Goal: Task Accomplishment & Management: Complete application form

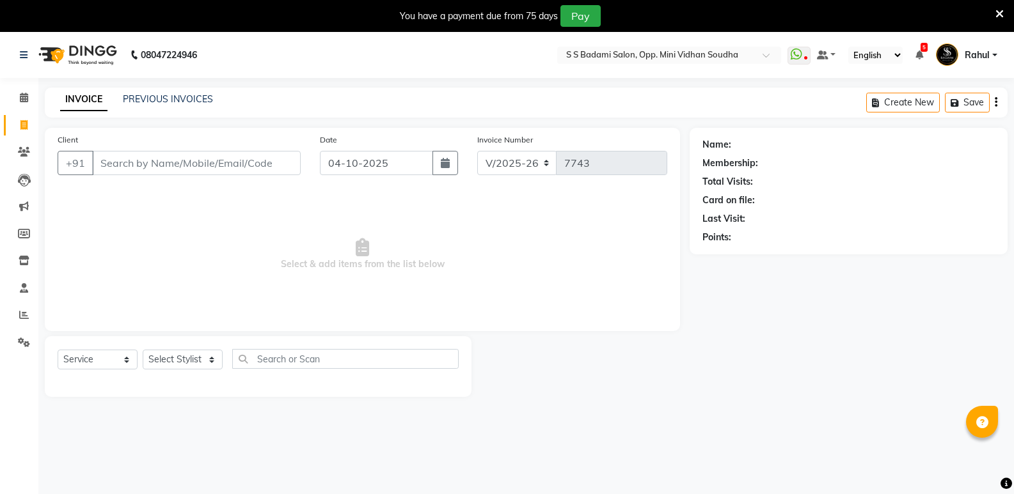
select select "4533"
select select "service"
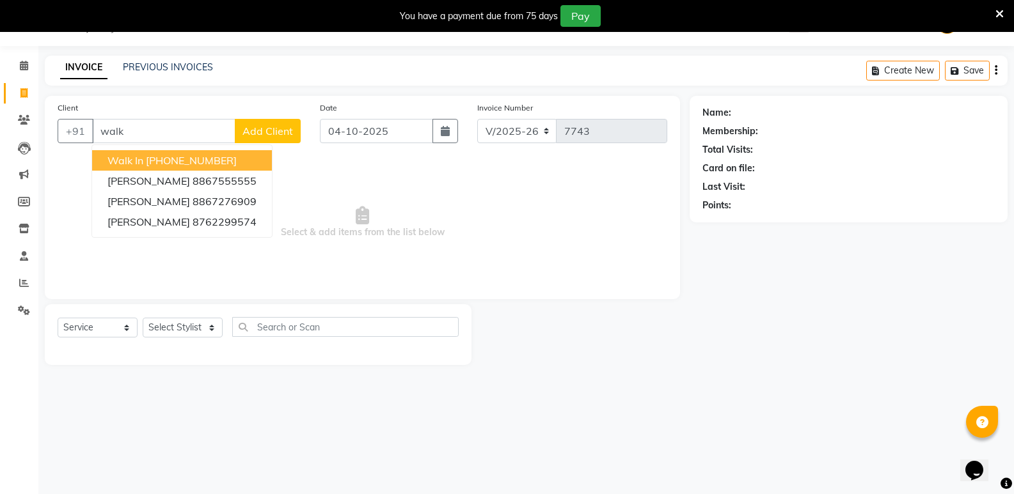
click at [164, 161] on ngb-highlight "+91 11886000000" at bounding box center [191, 160] width 91 height 13
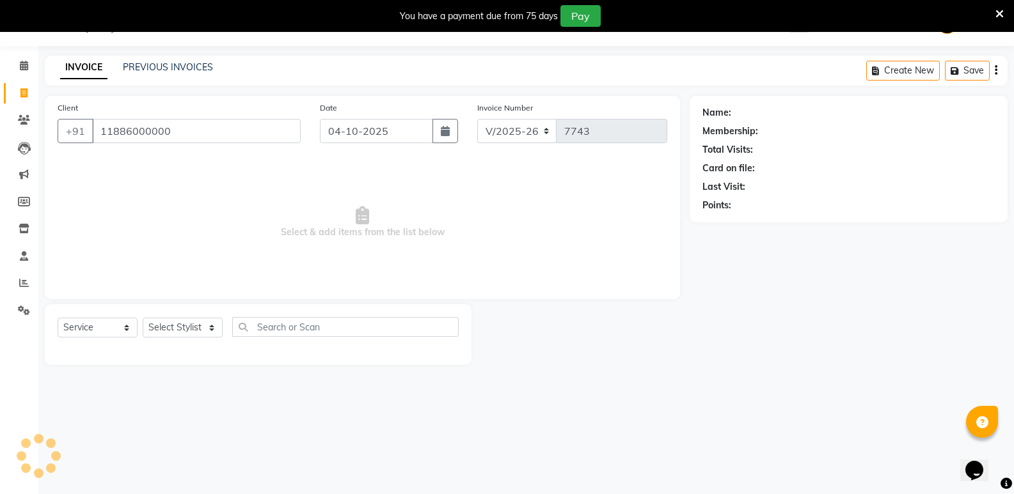
type input "11886000000"
click at [166, 329] on select "Select Stylist Amir Hussain Ishwari Kiran Malik Mallu Manjunath Marmma Meraj Mo…" at bounding box center [183, 328] width 80 height 20
select select "1: Object"
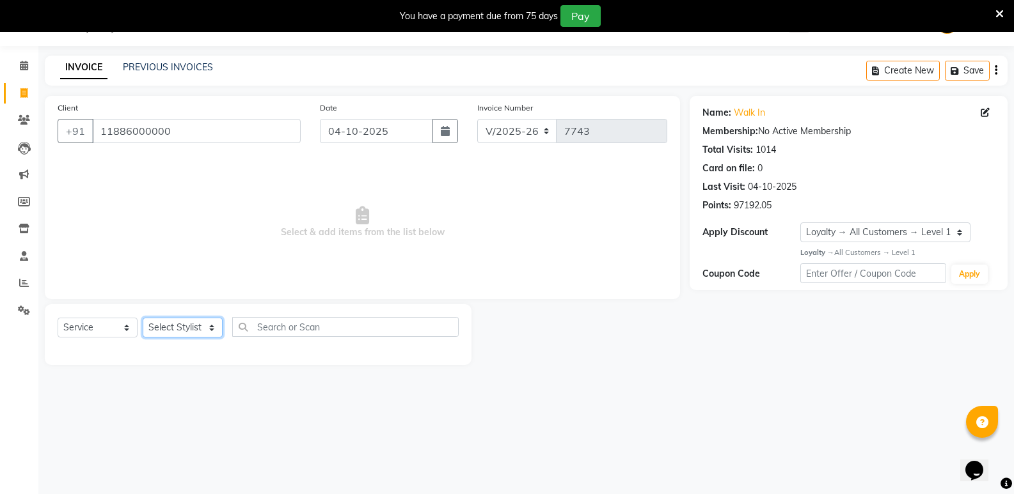
select select "25904"
click at [143, 318] on select "Select Stylist Amir Hussain Ishwari Kiran Malik Mallu Manjunath Marmma Meraj Mo…" at bounding box center [183, 328] width 80 height 20
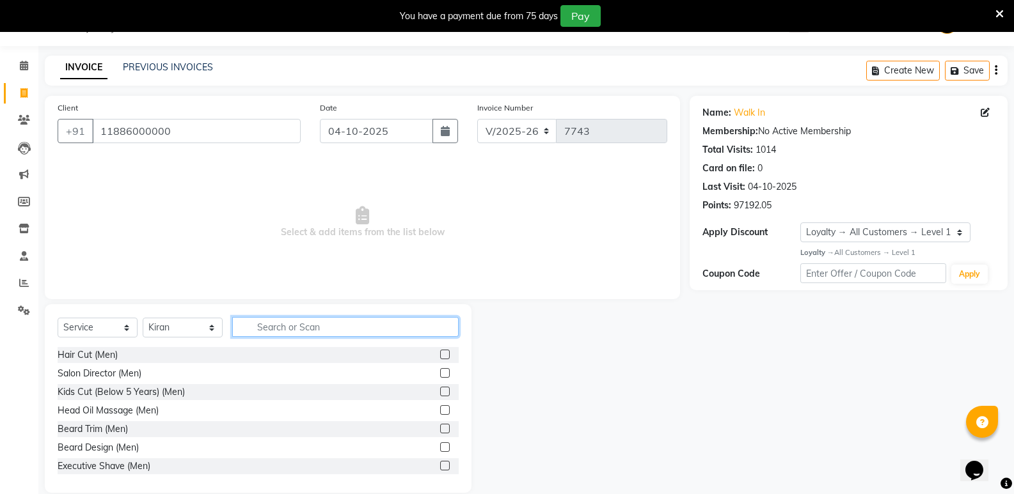
click at [312, 327] on input "text" at bounding box center [345, 327] width 226 height 20
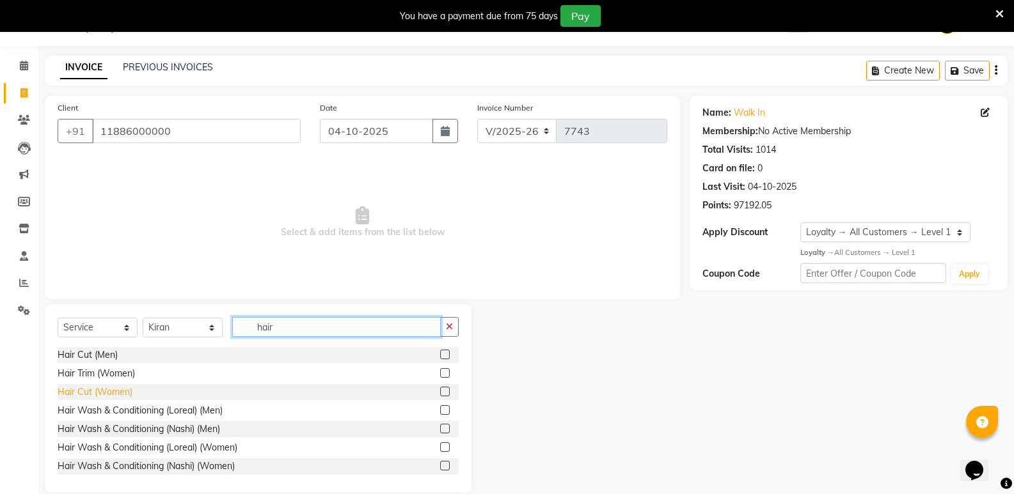
type input "hair"
click at [121, 397] on div "Hair Cut (Women)" at bounding box center [95, 392] width 75 height 13
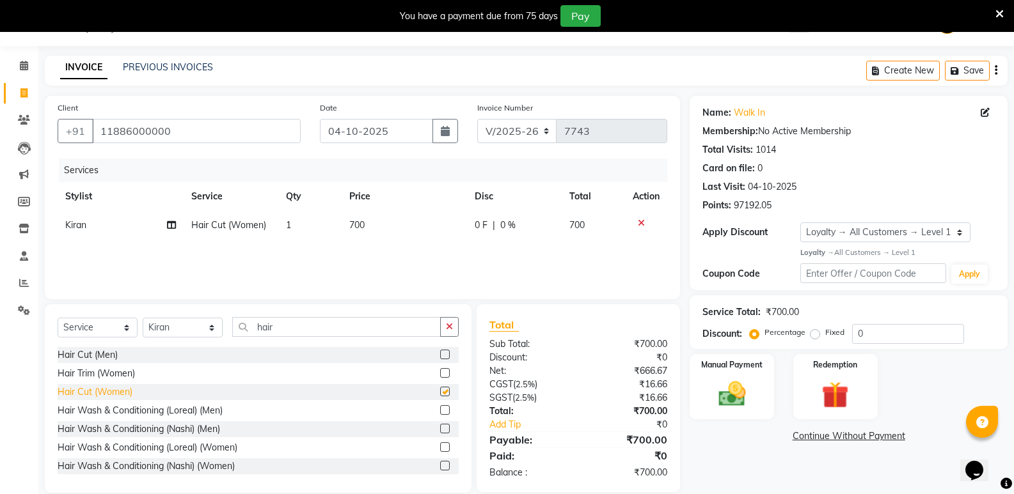
checkbox input "false"
click at [175, 324] on select "Select Stylist Amir Hussain Ishwari Kiran Malik Mallu Manjunath Marmma Meraj Mo…" at bounding box center [183, 328] width 80 height 20
select select "89150"
click at [143, 318] on select "Select Stylist Amir Hussain Ishwari Kiran Malik Mallu Manjunath Marmma Meraj Mo…" at bounding box center [183, 328] width 80 height 20
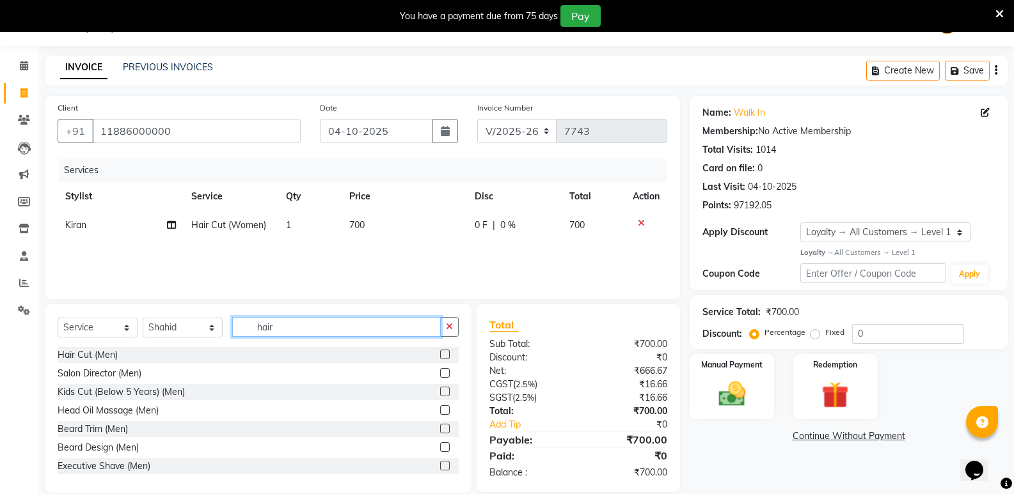
click at [290, 331] on input "hair" at bounding box center [336, 327] width 208 height 20
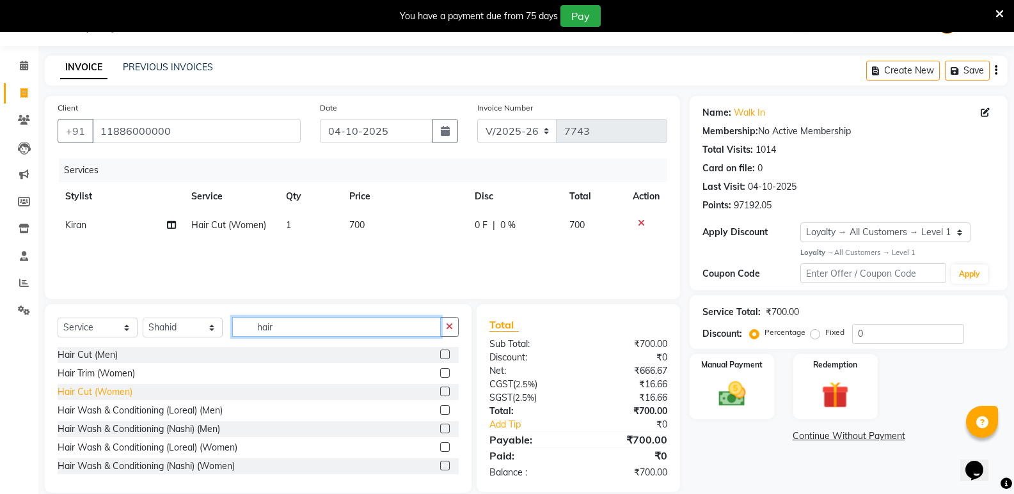
type input "hair"
click at [104, 389] on div "Hair Cut (Women)" at bounding box center [95, 392] width 75 height 13
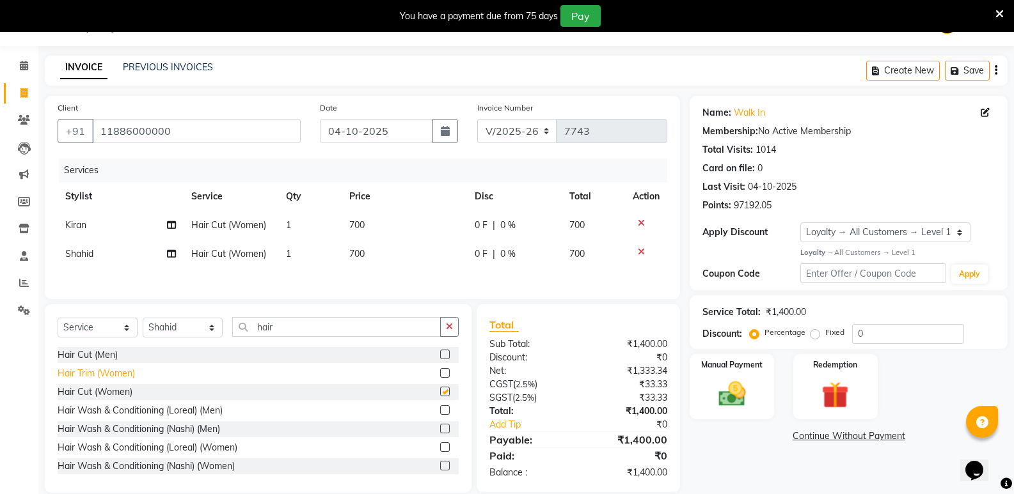
checkbox input "false"
click at [175, 326] on select "Select Stylist Amir Hussain Ishwari Kiran Malik Mallu Manjunath Marmma Meraj Mo…" at bounding box center [183, 328] width 80 height 20
select select "28117"
click at [143, 320] on select "Select Stylist Amir Hussain Ishwari Kiran Malik Mallu Manjunath Marmma Meraj Mo…" at bounding box center [183, 328] width 80 height 20
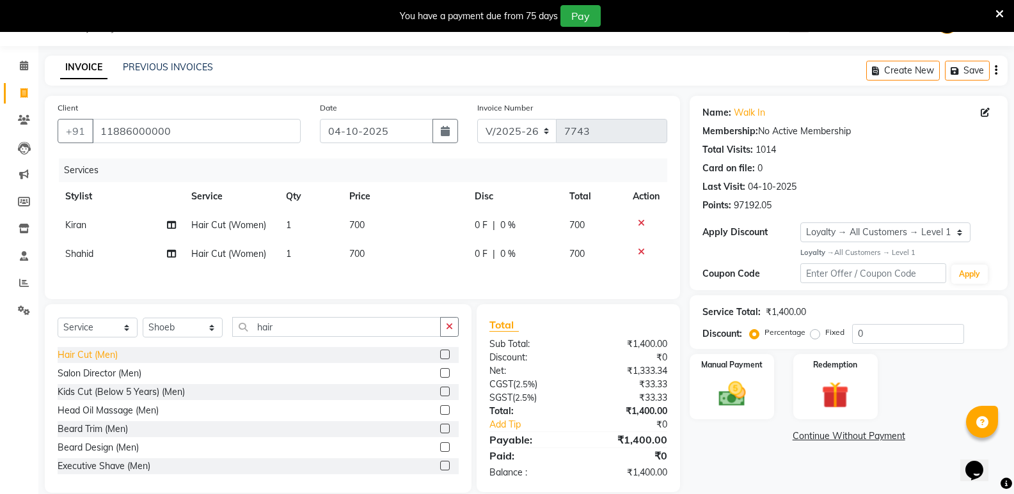
click at [104, 352] on div "Hair Cut (Men)" at bounding box center [88, 354] width 60 height 13
checkbox input "false"
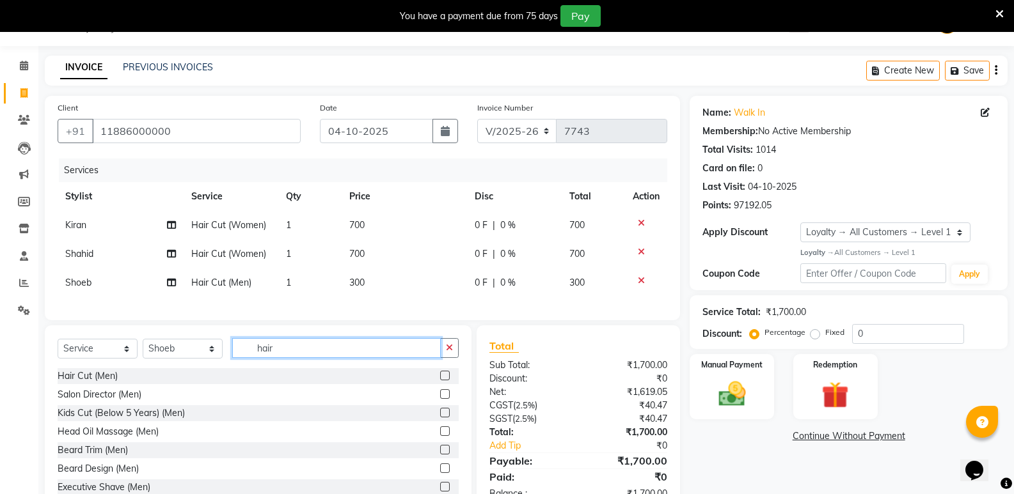
drag, startPoint x: 278, startPoint y: 354, endPoint x: 213, endPoint y: 363, distance: 65.2
click at [213, 363] on div "Select Service Product Membership Package Voucher Prepaid Gift Card Select Styl…" at bounding box center [258, 353] width 401 height 30
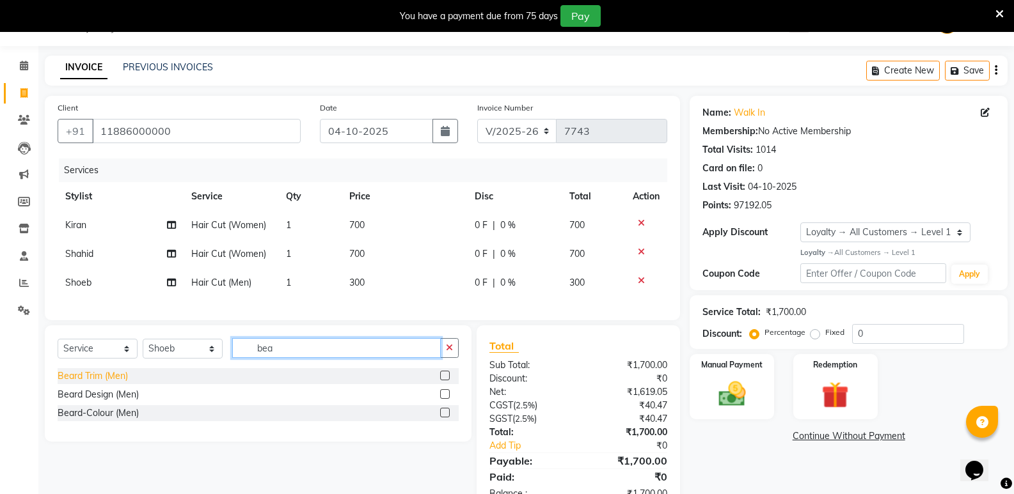
type input "bea"
click at [86, 383] on div "Beard Trim (Men)" at bounding box center [93, 376] width 70 height 13
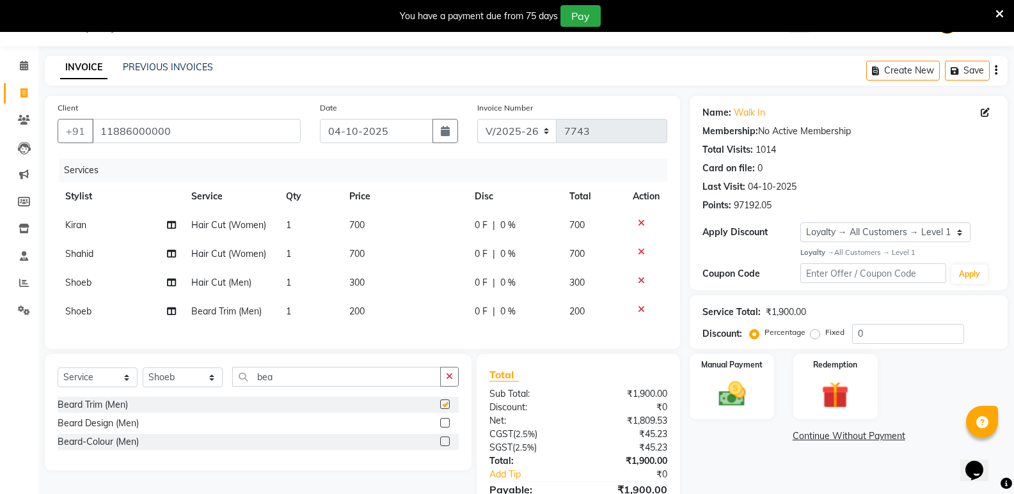
checkbox input "false"
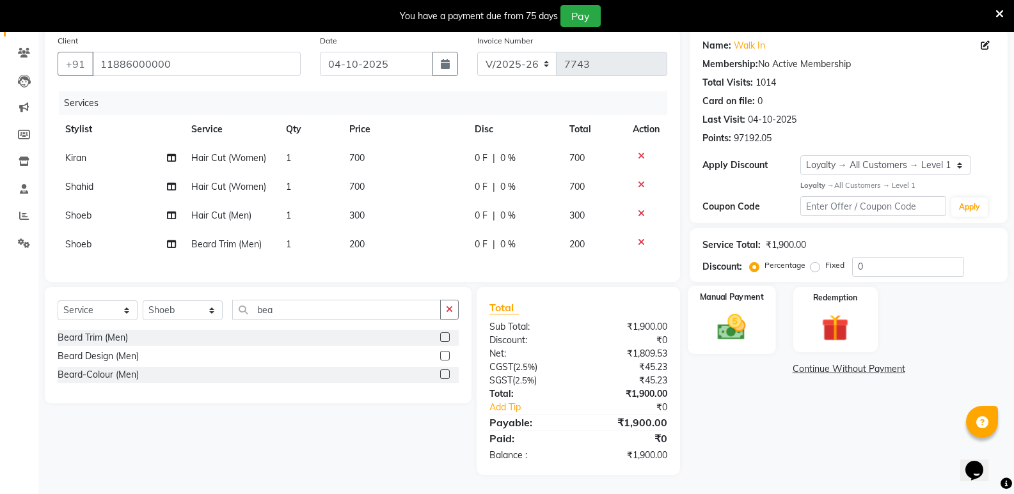
click at [744, 334] on div "Manual Payment" at bounding box center [732, 320] width 88 height 68
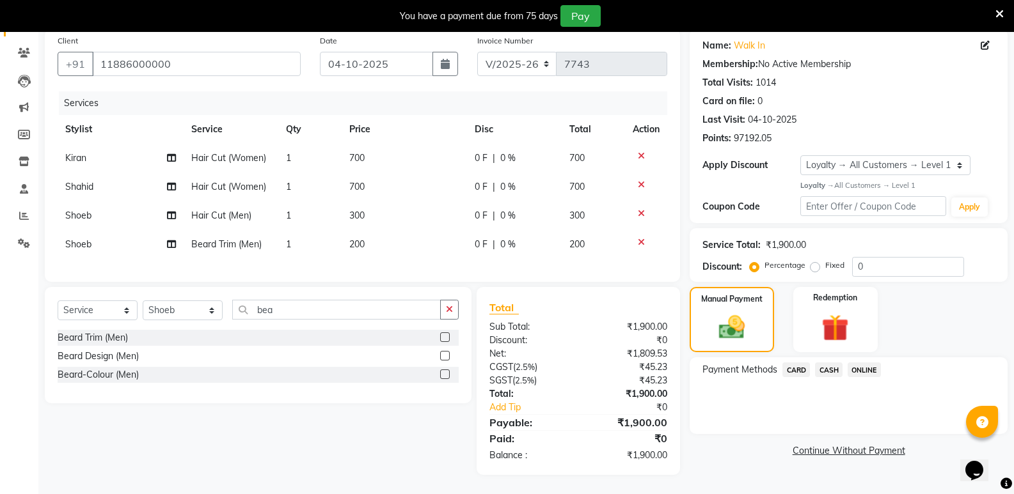
click at [825, 363] on span "CASH" at bounding box center [828, 370] width 27 height 15
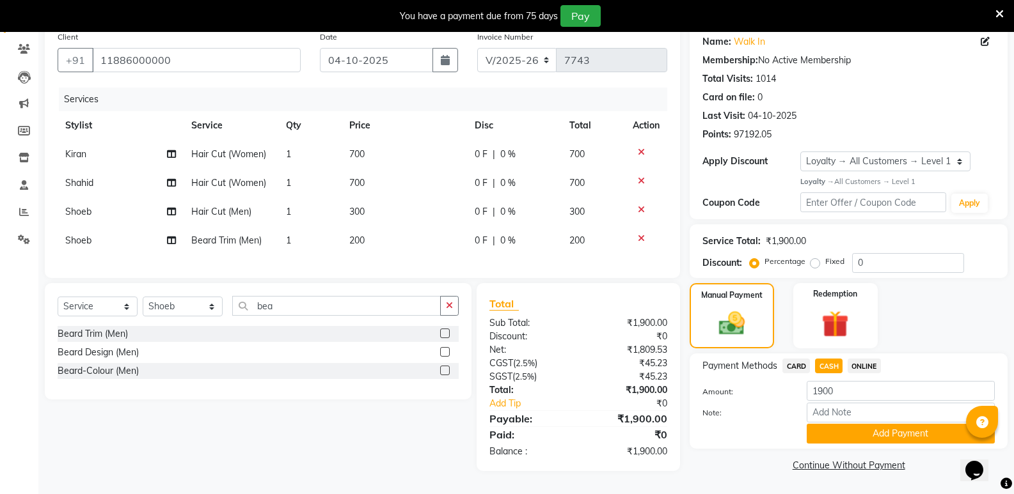
click at [817, 433] on button "Add Payment" at bounding box center [900, 434] width 188 height 20
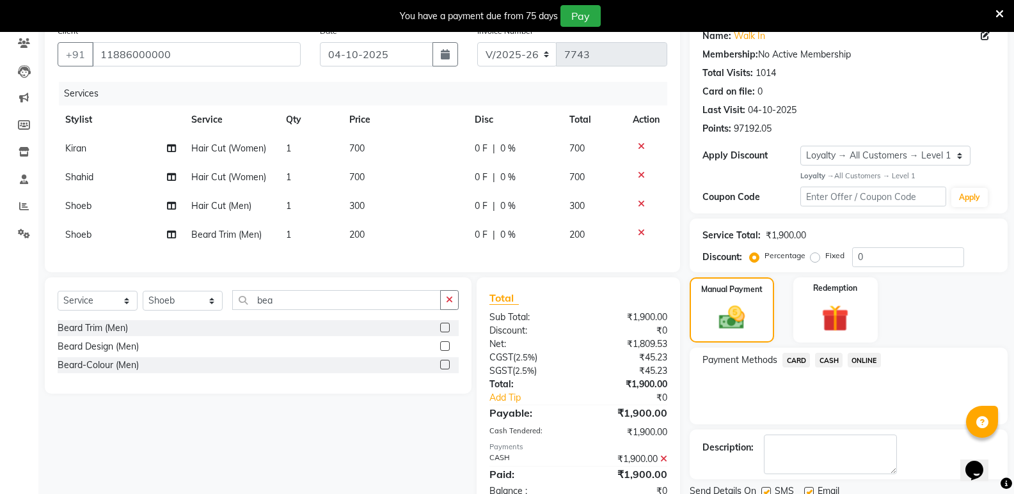
scroll to position [217, 0]
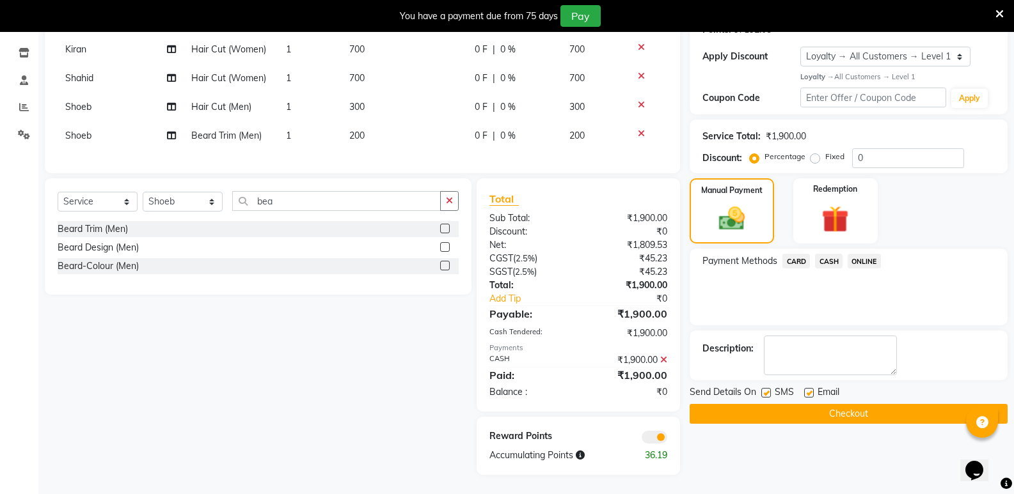
click at [816, 404] on button "Checkout" at bounding box center [848, 414] width 318 height 20
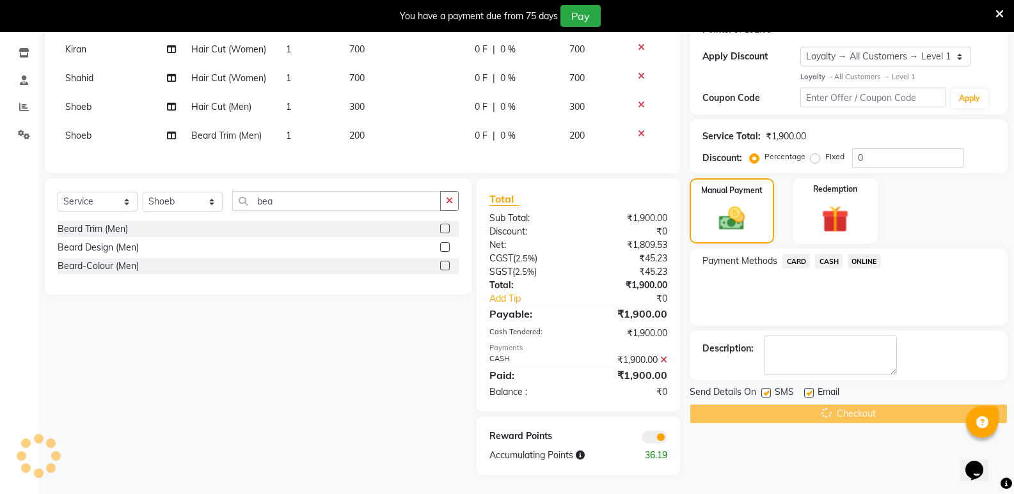
scroll to position [0, 0]
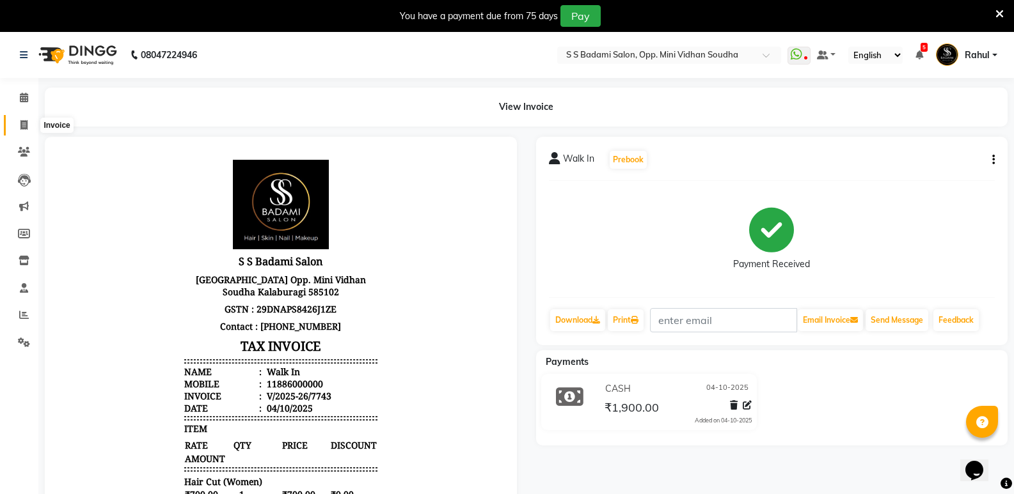
click at [27, 123] on icon at bounding box center [23, 125] width 7 height 10
select select "service"
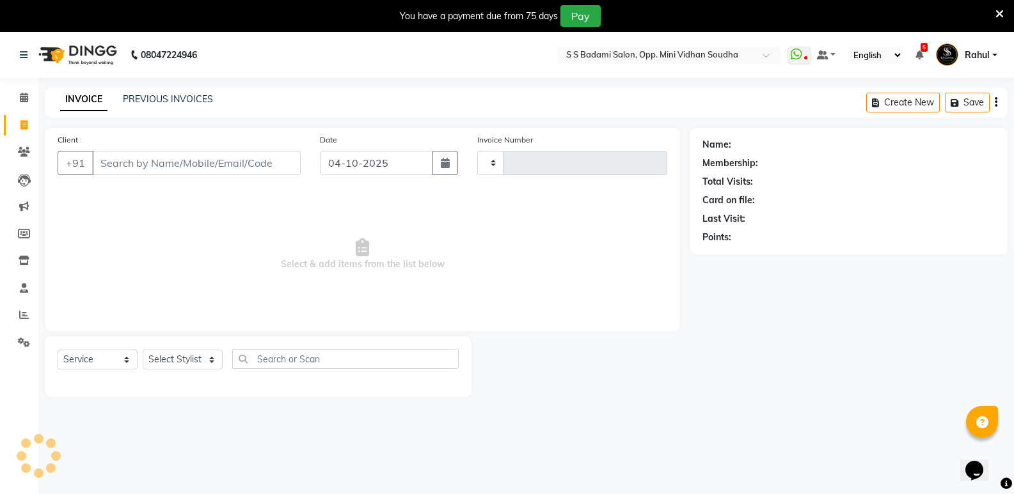
scroll to position [32, 0]
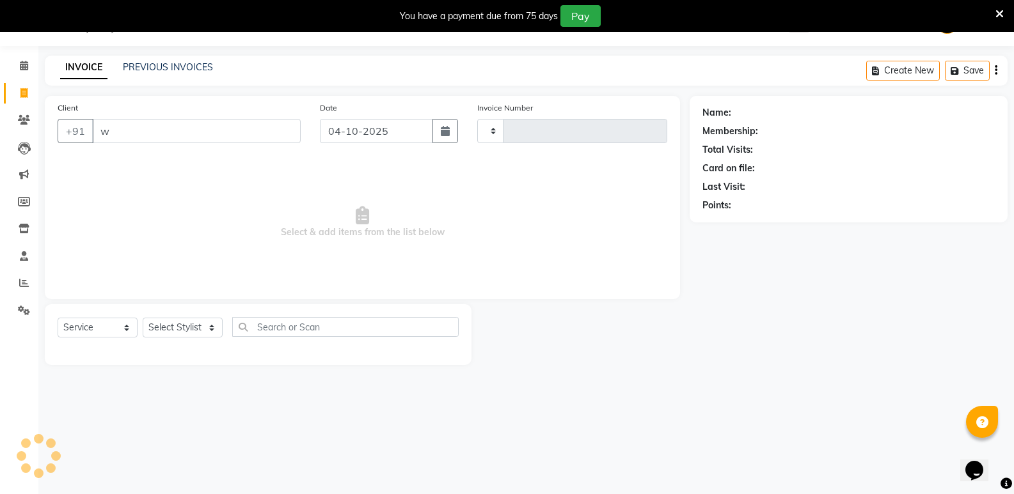
type input "wa"
type input "7744"
type input "wal"
select select "4533"
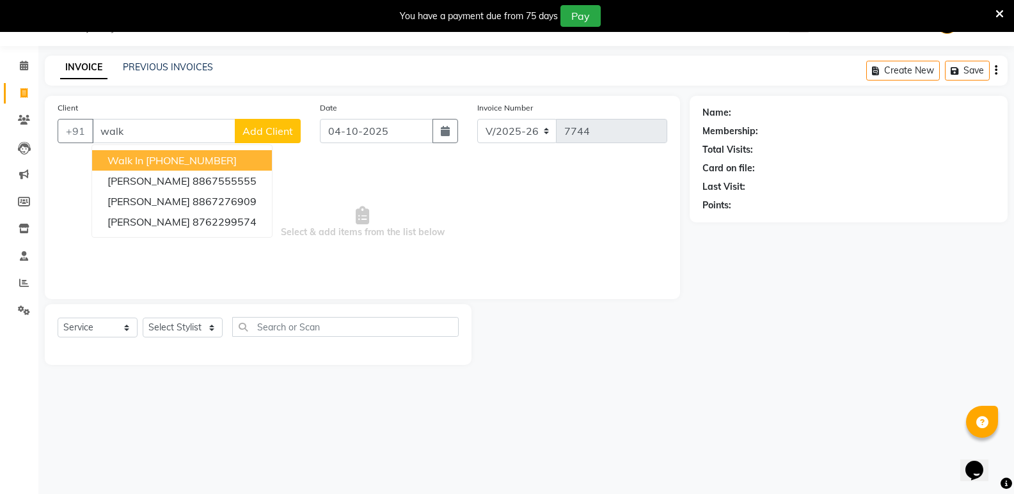
click at [200, 162] on ngb-highlight "+91 11886000000" at bounding box center [191, 160] width 91 height 13
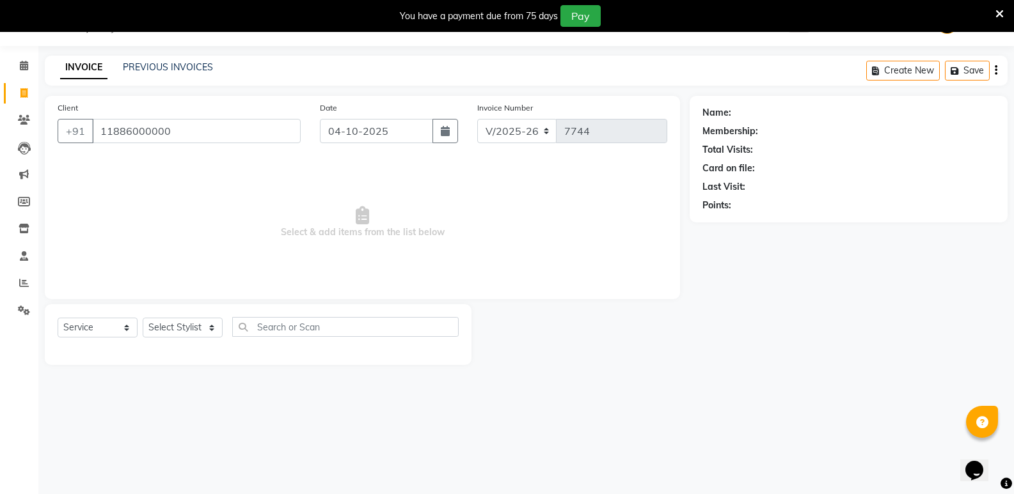
type input "11886000000"
select select "1: Object"
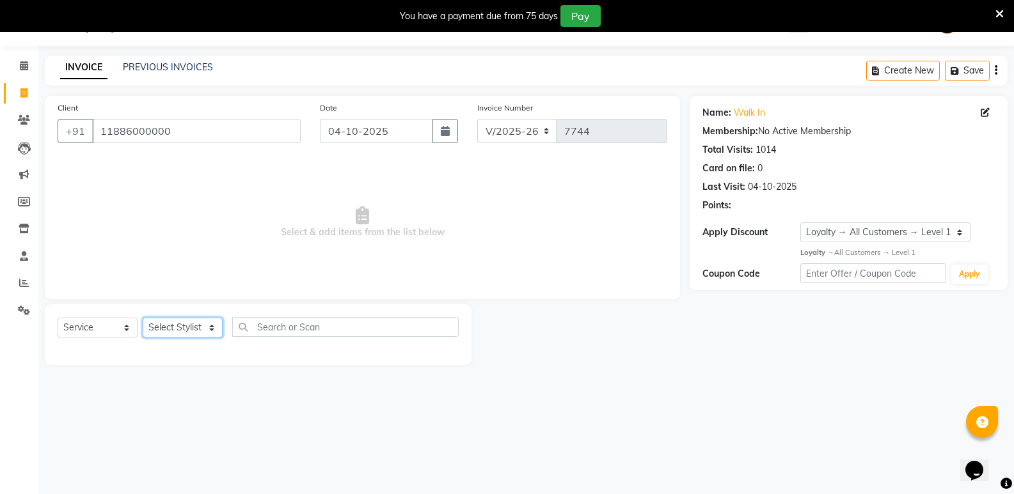
click at [186, 323] on select "Select Stylist Amir Hussain Ishwari Kiran Malik Mallu Manjunath Marmma Meraj Mo…" at bounding box center [183, 328] width 80 height 20
select select "25904"
click at [143, 318] on select "Select Stylist Amir Hussain Ishwari Kiran Malik Mallu Manjunath Marmma Meraj Mo…" at bounding box center [183, 328] width 80 height 20
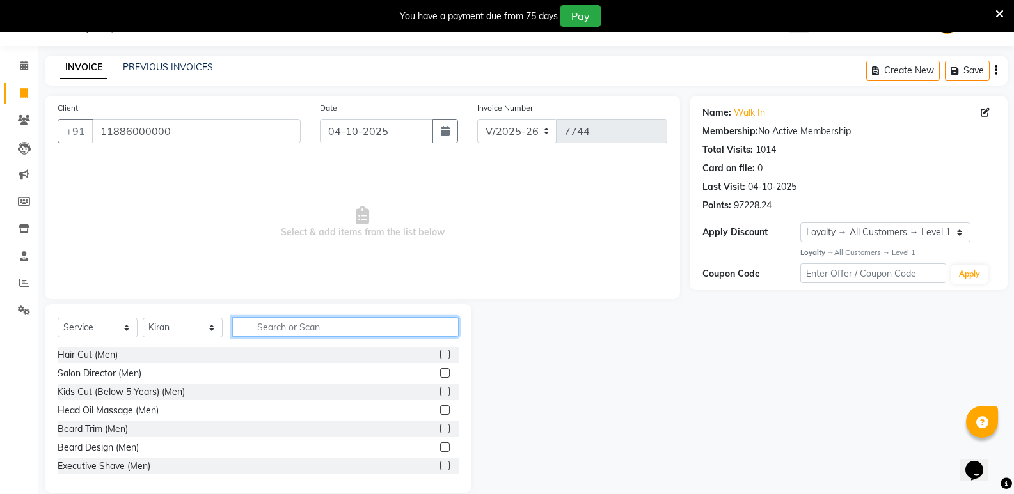
click at [328, 328] on input "text" at bounding box center [345, 327] width 226 height 20
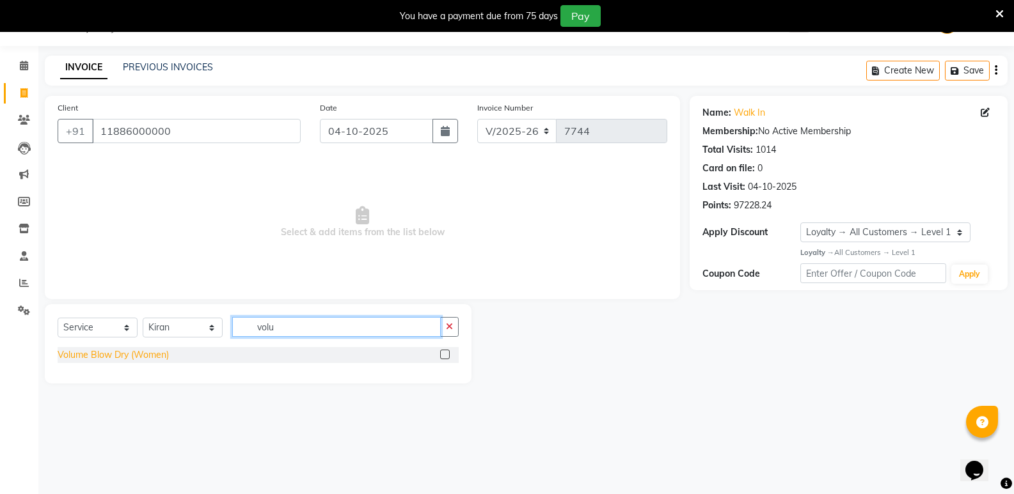
type input "volu"
click at [142, 354] on div "Volume Blow Dry (Women)" at bounding box center [113, 354] width 111 height 13
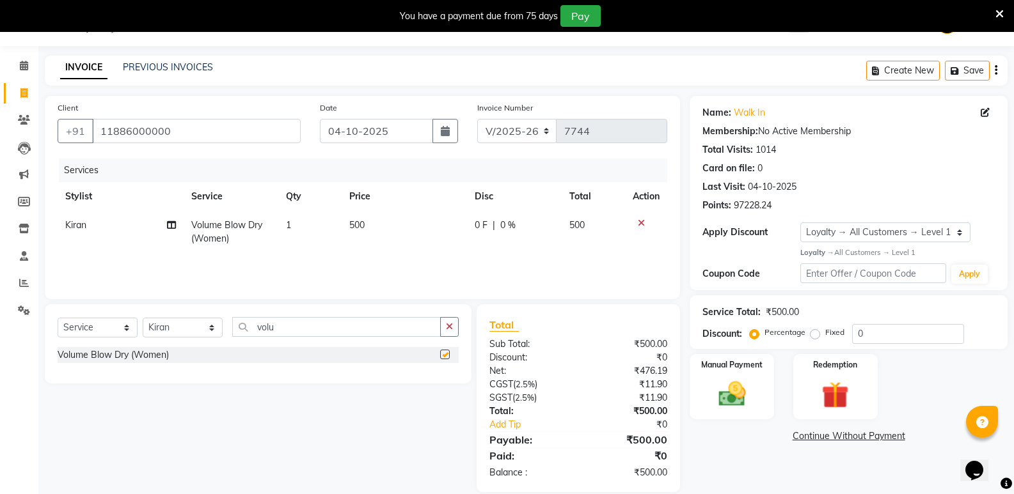
checkbox input "false"
click at [180, 333] on select "Select Stylist Amir Hussain Ishwari Kiran Malik Mallu Manjunath Marmma Meraj Mo…" at bounding box center [183, 328] width 80 height 20
select select "89150"
click at [143, 318] on select "Select Stylist Amir Hussain Ishwari Kiran Malik Mallu Manjunath Marmma Meraj Mo…" at bounding box center [183, 328] width 80 height 20
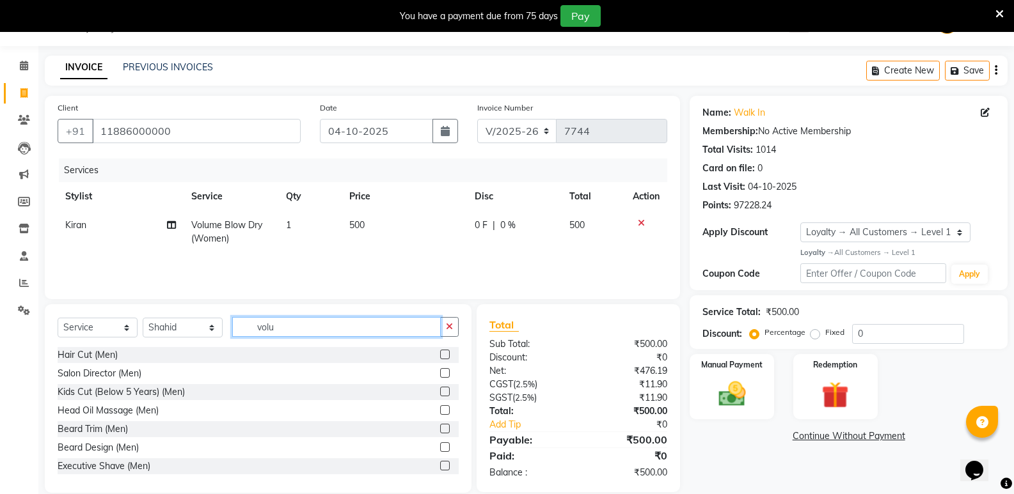
click at [315, 329] on input "volu" at bounding box center [336, 327] width 208 height 20
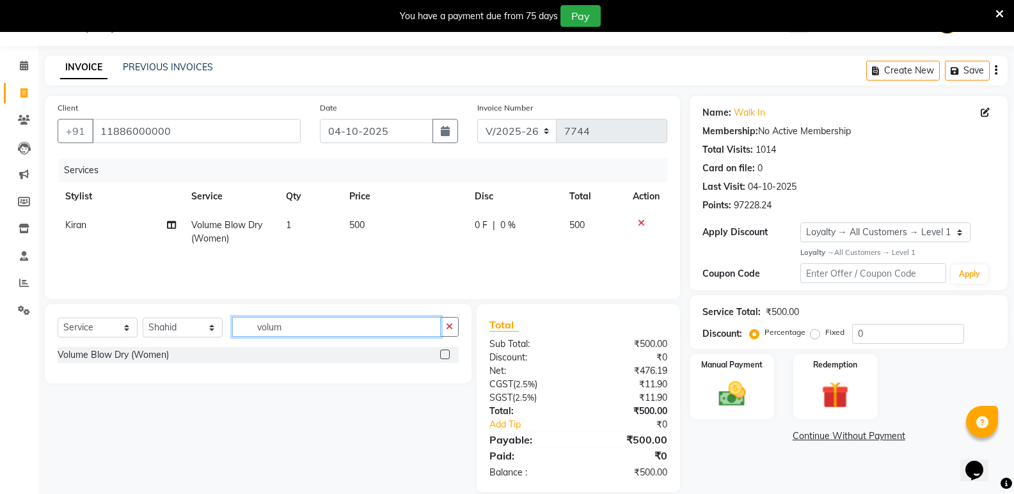
type input "volum"
click at [130, 348] on div "Volume Blow Dry (Women)" at bounding box center [258, 355] width 401 height 16
click at [130, 350] on div "Volume Blow Dry (Women)" at bounding box center [113, 354] width 111 height 13
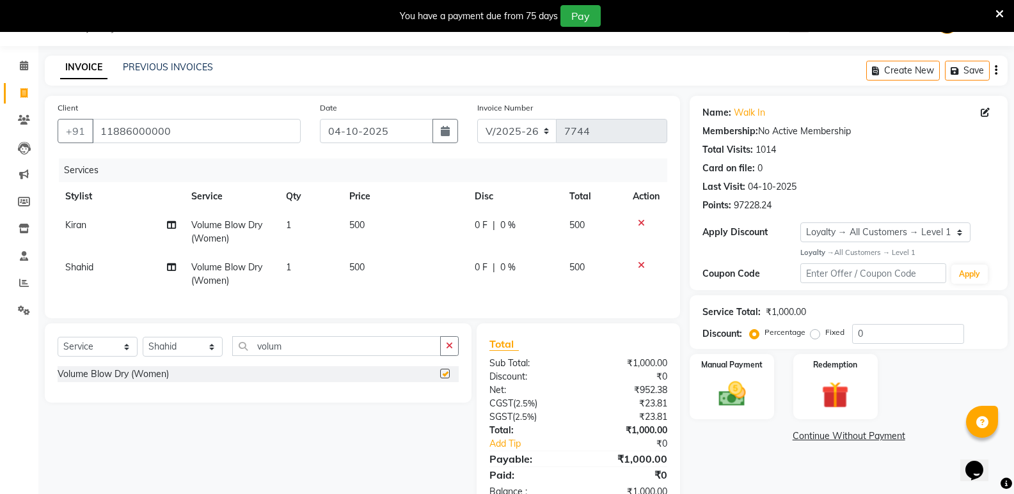
checkbox input "false"
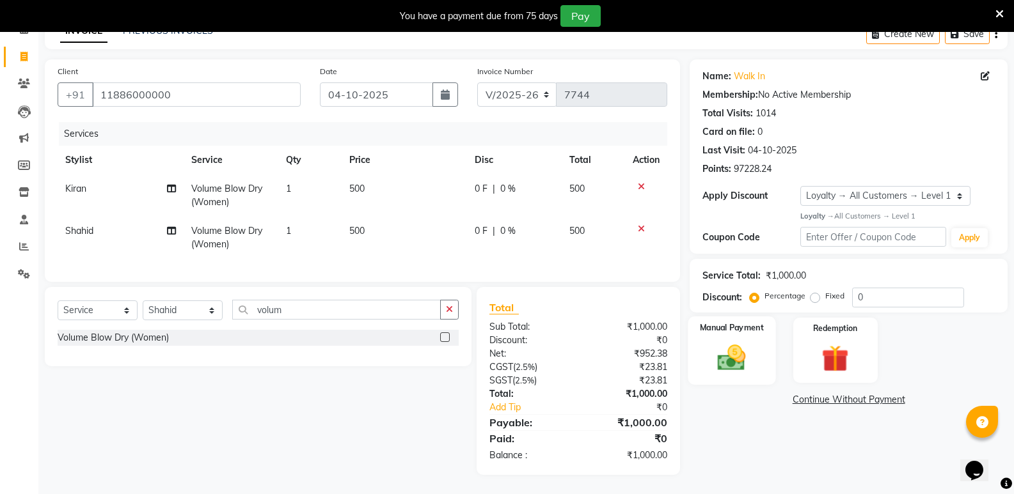
click at [732, 351] on img at bounding box center [731, 357] width 45 height 33
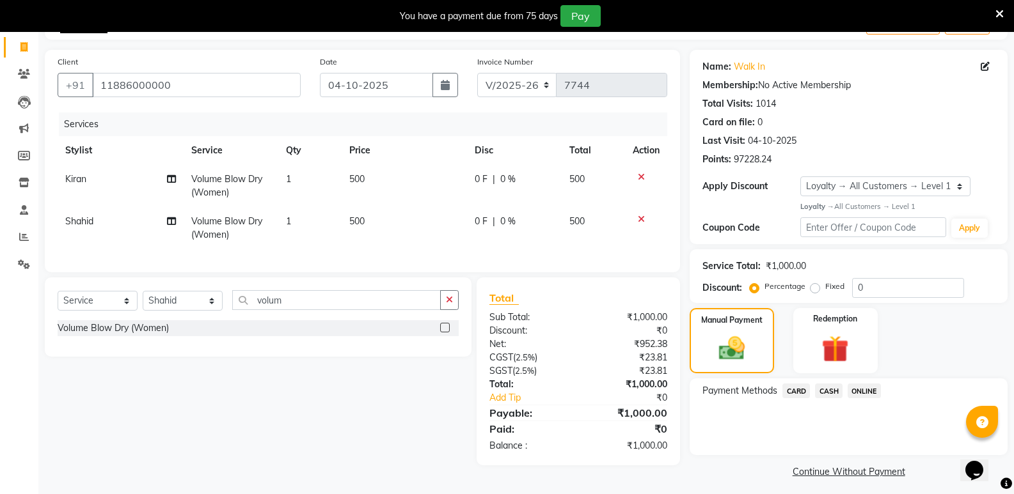
click at [818, 391] on span "CASH" at bounding box center [828, 391] width 27 height 15
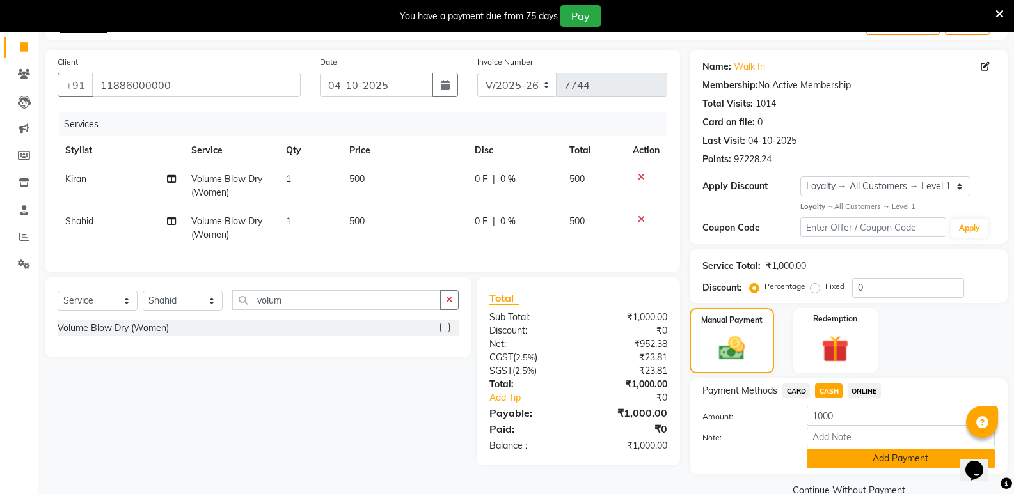
drag, startPoint x: 835, startPoint y: 455, endPoint x: 825, endPoint y: 458, distance: 10.5
click at [835, 456] on button "Add Payment" at bounding box center [900, 459] width 188 height 20
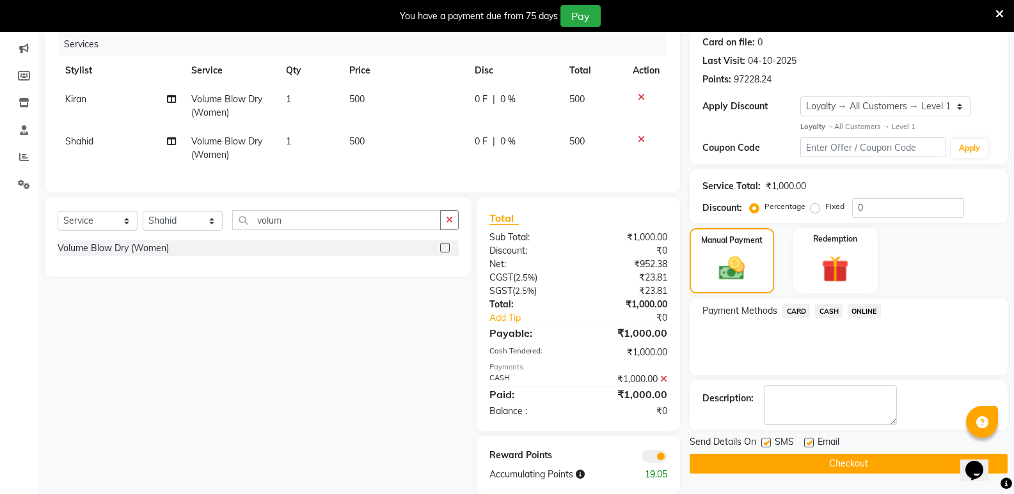
scroll to position [187, 0]
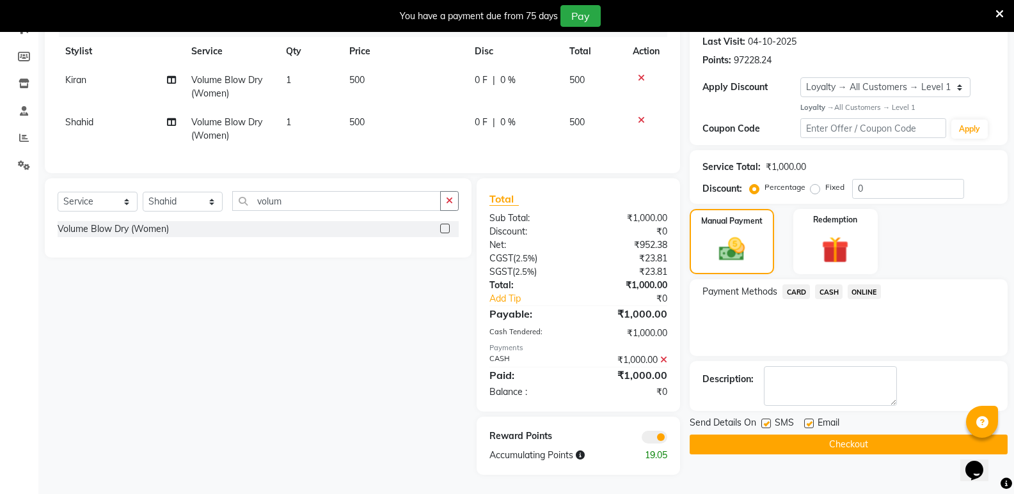
click at [816, 436] on button "Checkout" at bounding box center [848, 445] width 318 height 20
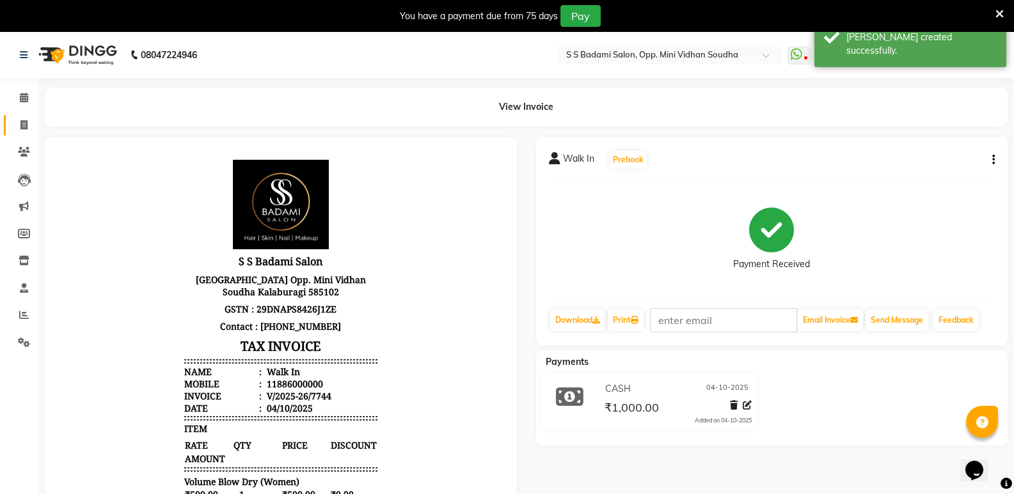
click at [24, 116] on link "Invoice" at bounding box center [19, 125] width 31 height 21
select select "4533"
select select "service"
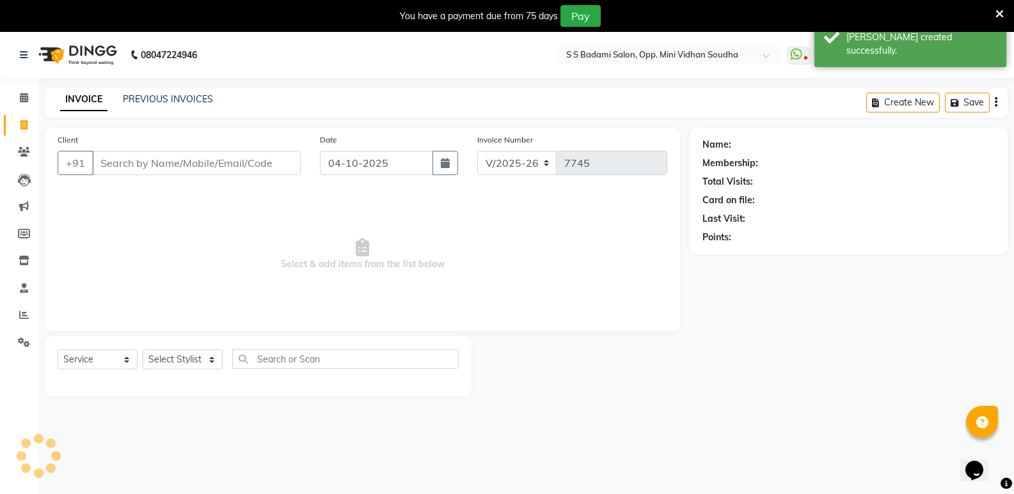
scroll to position [32, 0]
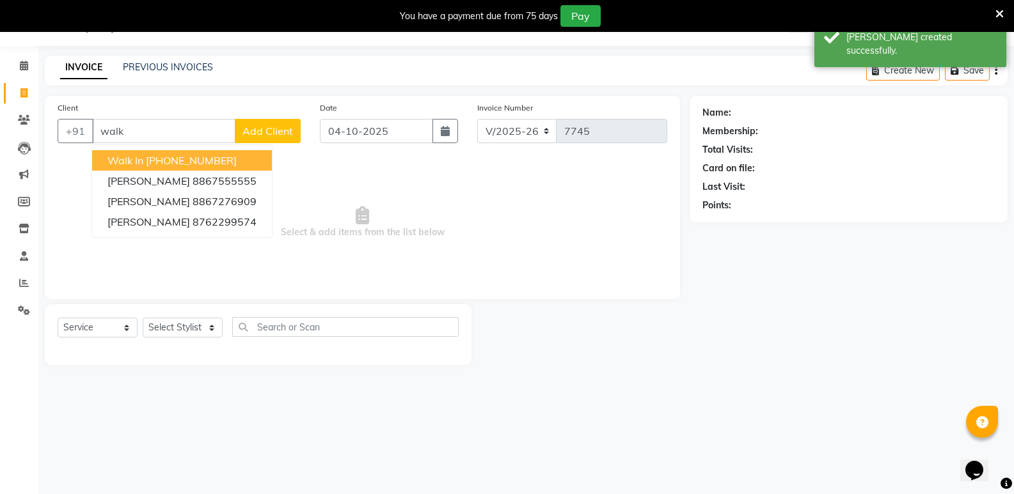
click at [185, 159] on ngb-highlight "+91 11886000000" at bounding box center [191, 160] width 91 height 13
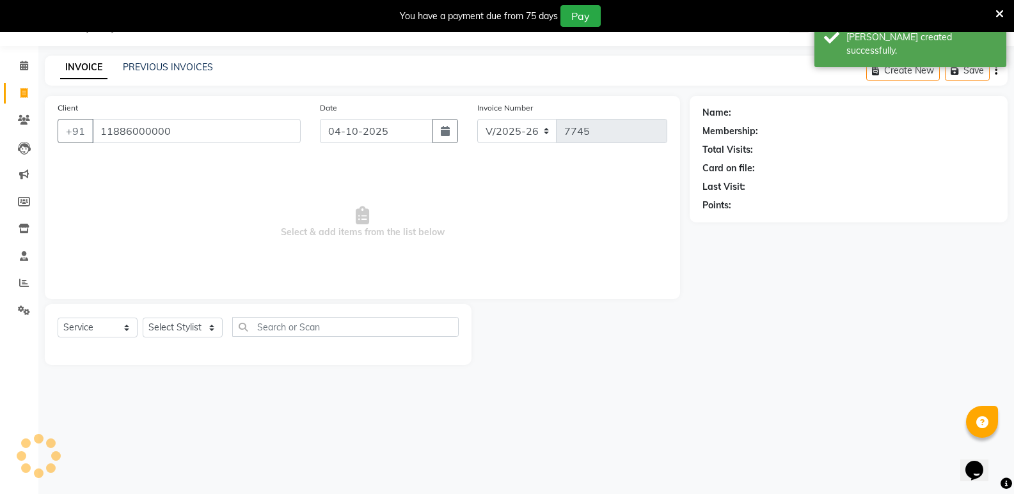
type input "11886000000"
select select "1: Object"
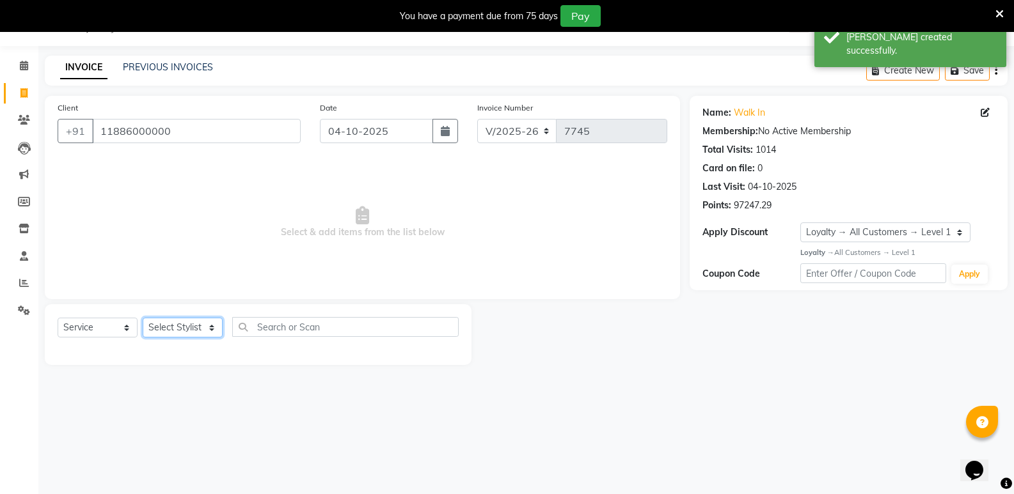
click at [194, 331] on select "Select Stylist Amir Hussain Ishwari Kiran Malik Mallu Manjunath Marmma Meraj Mo…" at bounding box center [183, 328] width 80 height 20
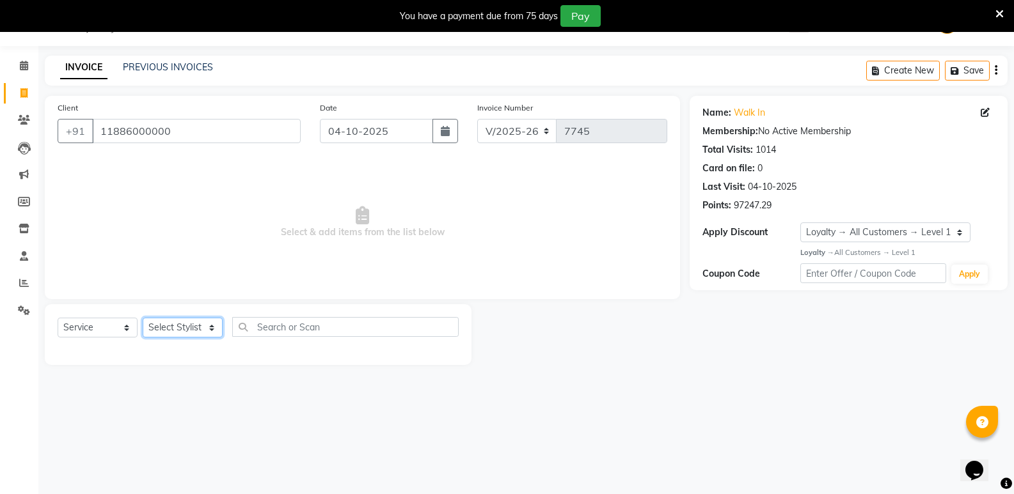
select select "43648"
click at [143, 318] on select "Select Stylist Amir Hussain Ishwari Kiran Malik Mallu Manjunath Marmma Meraj Mo…" at bounding box center [183, 328] width 80 height 20
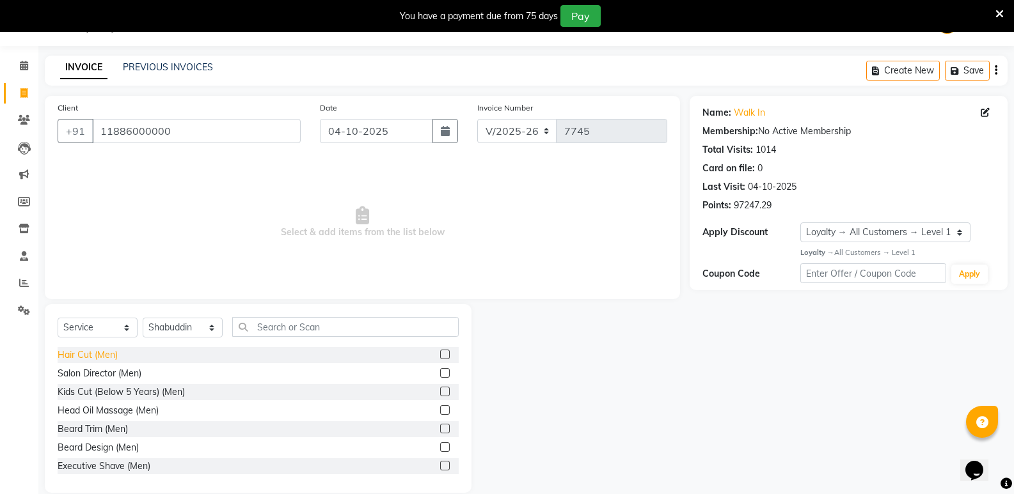
click at [94, 355] on div "Hair Cut (Men)" at bounding box center [88, 354] width 60 height 13
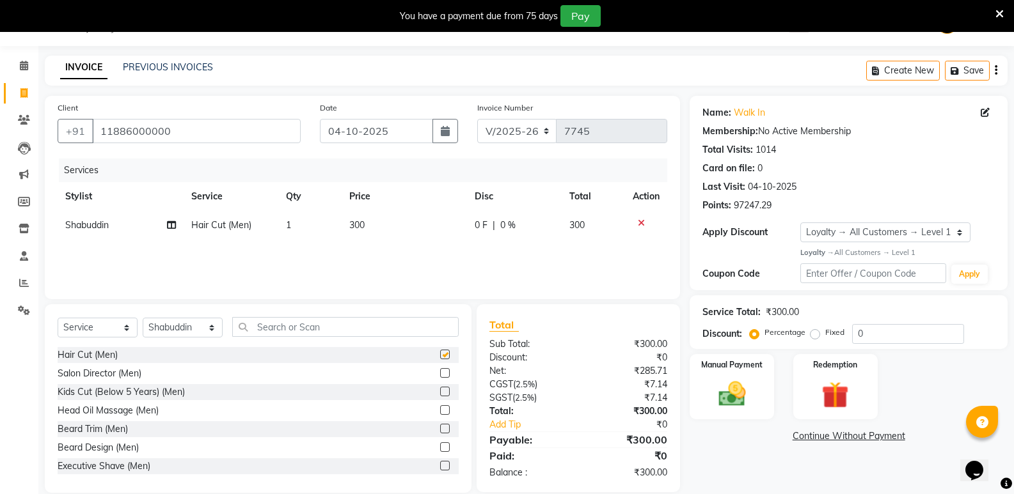
checkbox input "false"
click at [301, 330] on input "text" at bounding box center [345, 327] width 226 height 20
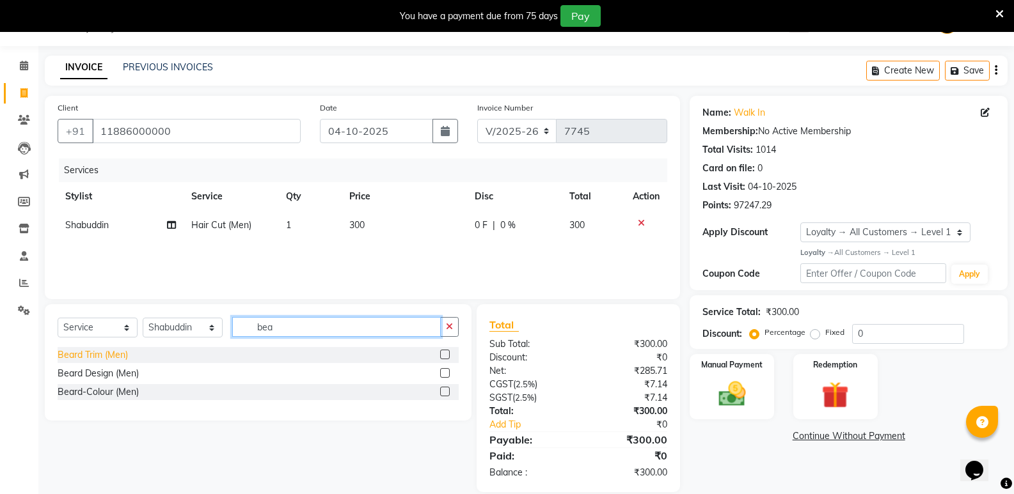
type input "bea"
click at [74, 356] on div "Beard Trim (Men)" at bounding box center [93, 354] width 70 height 13
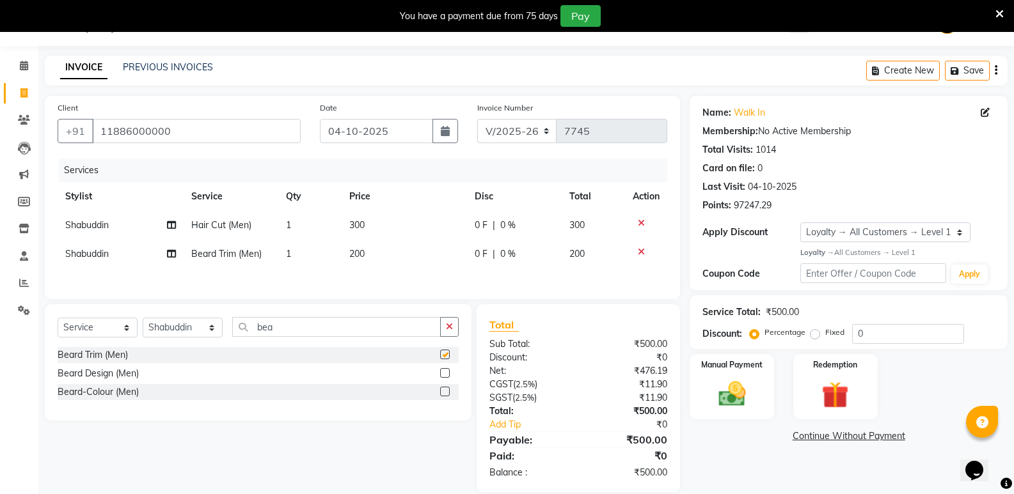
checkbox input "false"
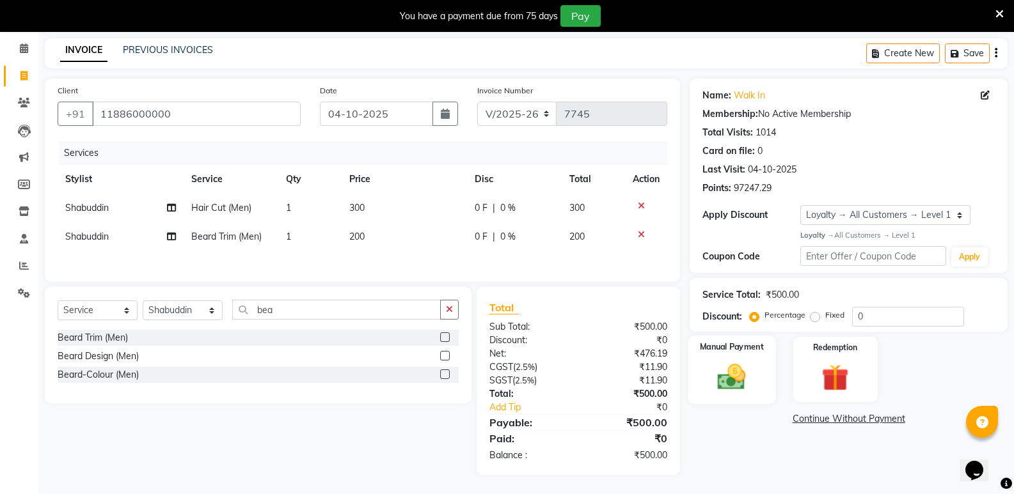
click at [739, 379] on img at bounding box center [731, 377] width 45 height 33
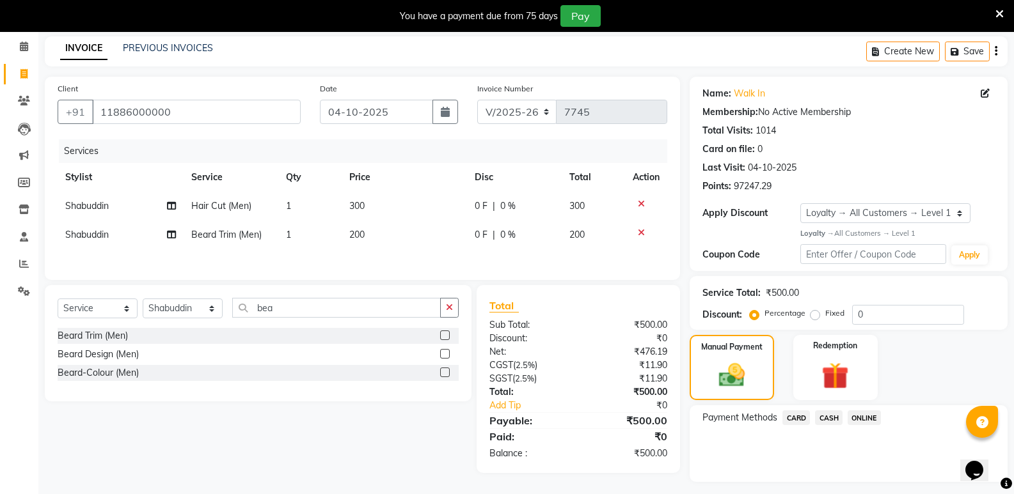
click at [831, 415] on span "CASH" at bounding box center [828, 418] width 27 height 15
click at [847, 483] on button "Add Payment" at bounding box center [900, 486] width 188 height 20
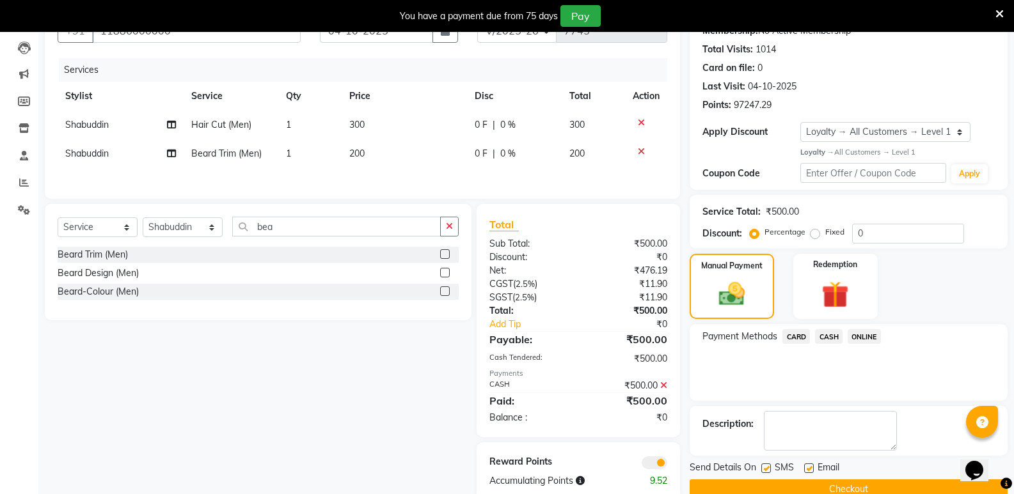
scroll to position [160, 0]
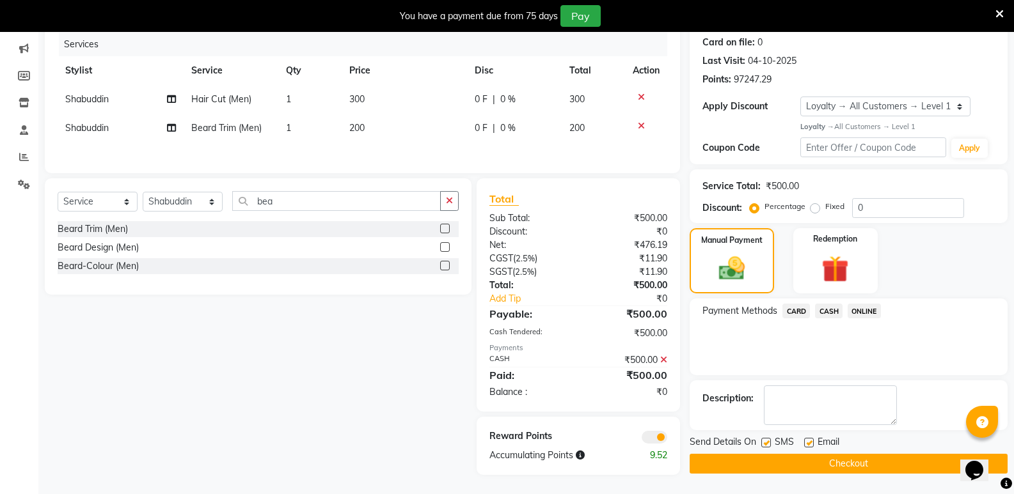
click at [848, 464] on button "Checkout" at bounding box center [848, 464] width 318 height 20
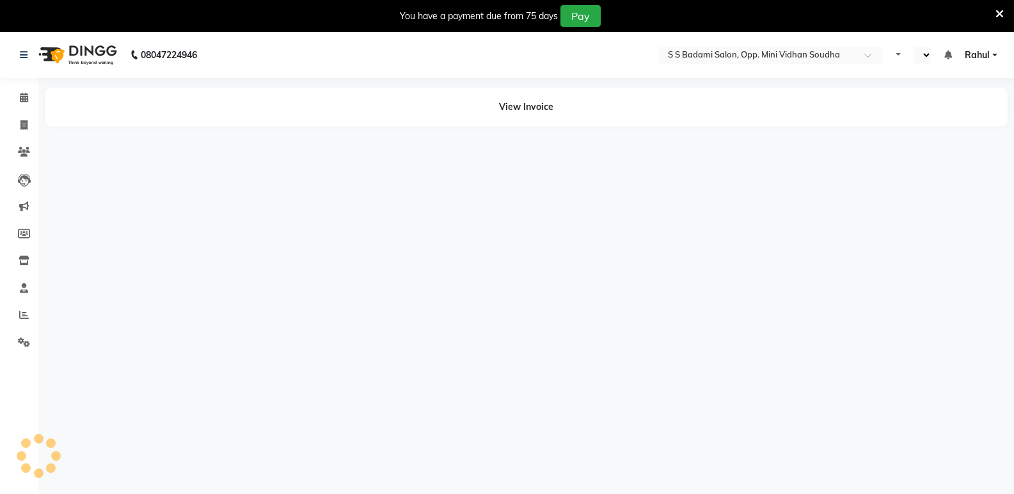
select select "en"
